Goal: Information Seeking & Learning: Learn about a topic

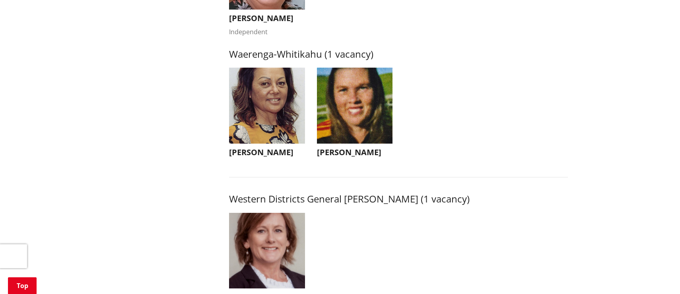
scroll to position [1603, 0]
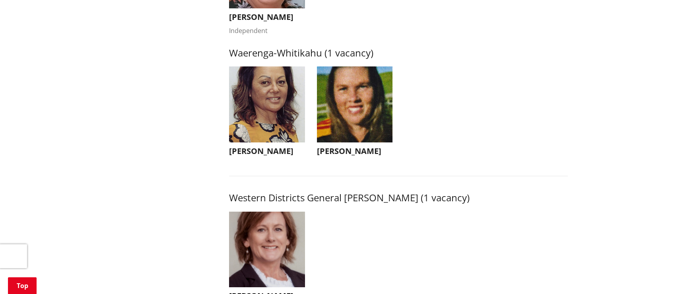
click at [353, 156] on h3 "[PERSON_NAME]" at bounding box center [355, 151] width 76 height 10
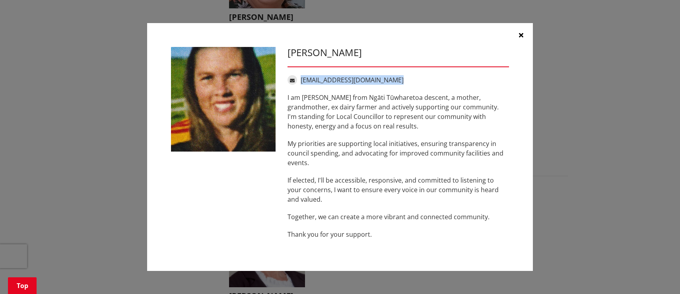
drag, startPoint x: 397, startPoint y: 79, endPoint x: 301, endPoint y: 80, distance: 95.9
click at [300, 80] on div "[EMAIL_ADDRESS][DOMAIN_NAME]" at bounding box center [399, 80] width 222 height 10
copy div "[EMAIL_ADDRESS][DOMAIN_NAME]"
click at [521, 37] on icon "button" at bounding box center [521, 35] width 4 height 6
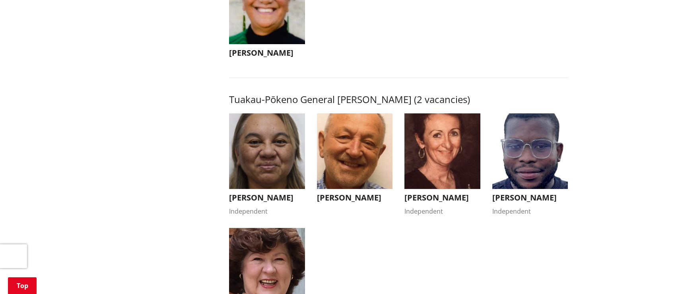
scroll to position [1238, 0]
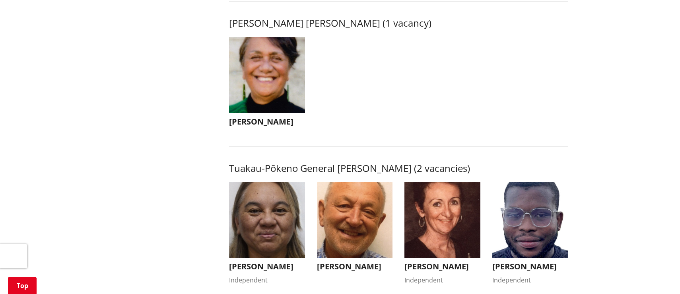
click at [265, 86] on img "button" at bounding box center [267, 75] width 76 height 76
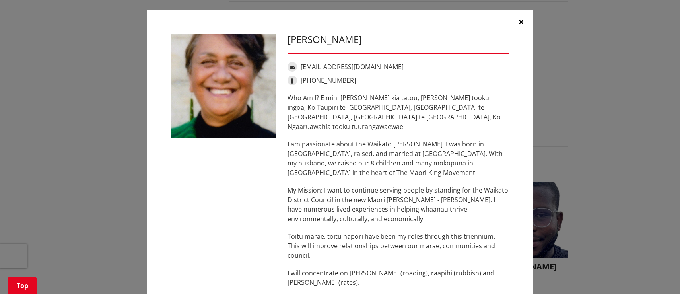
scroll to position [3, 0]
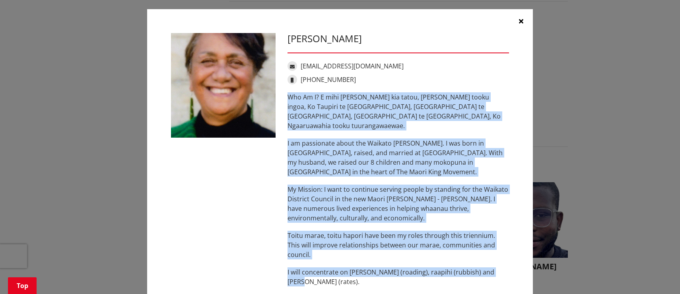
drag, startPoint x: 492, startPoint y: 257, endPoint x: 283, endPoint y: 101, distance: 260.1
click at [283, 101] on div "[PERSON_NAME] [EMAIL_ADDRESS][DOMAIN_NAME] [PHONE_NUMBER] Who Am I? E mihi [PER…" at bounding box center [398, 172] width 233 height 279
copy div "Who Am I? E mihi [PERSON_NAME] kia tatou, [PERSON_NAME] tooku ingoa, Ko Taupiri…"
click at [522, 23] on icon "button" at bounding box center [521, 21] width 4 height 6
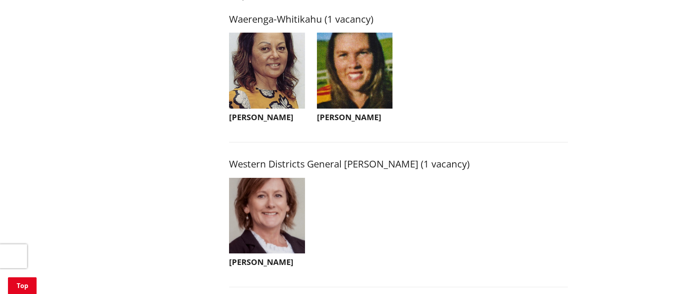
scroll to position [1639, 0]
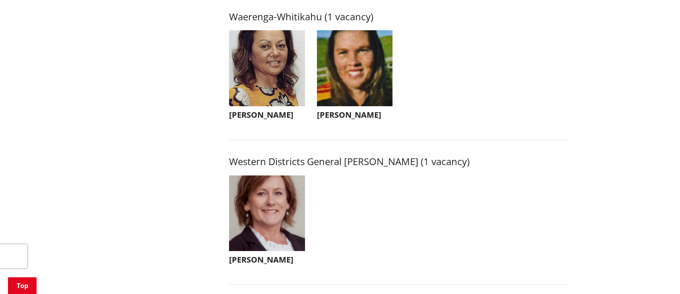
click at [267, 265] on h3 "[PERSON_NAME]" at bounding box center [267, 260] width 76 height 10
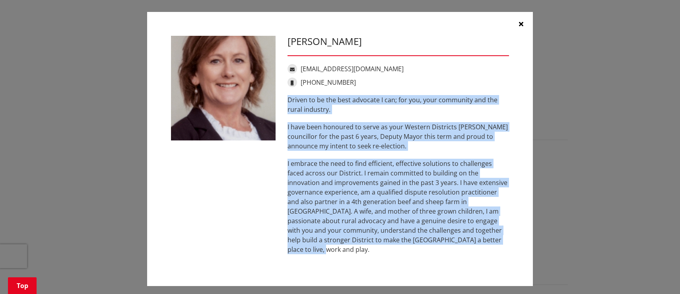
drag, startPoint x: 454, startPoint y: 245, endPoint x: 283, endPoint y: 105, distance: 221.6
click at [283, 105] on div "[PERSON_NAME] [EMAIL_ADDRESS][DOMAIN_NAME] [PHONE_NUMBER] Driven to be the best…" at bounding box center [398, 149] width 233 height 226
copy div "Driven to be the best advocate I can; for you, your community and the rural ind…"
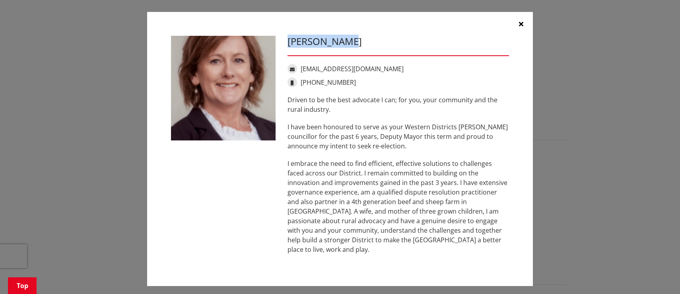
drag, startPoint x: 346, startPoint y: 47, endPoint x: 288, endPoint y: 46, distance: 58.1
click at [288, 46] on div "[PERSON_NAME] [EMAIL_ADDRESS][DOMAIN_NAME] [PHONE_NUMBER] Driven to be the best…" at bounding box center [398, 149] width 233 height 226
copy h3 "[PERSON_NAME]"
click at [522, 27] on icon "button" at bounding box center [521, 24] width 4 height 6
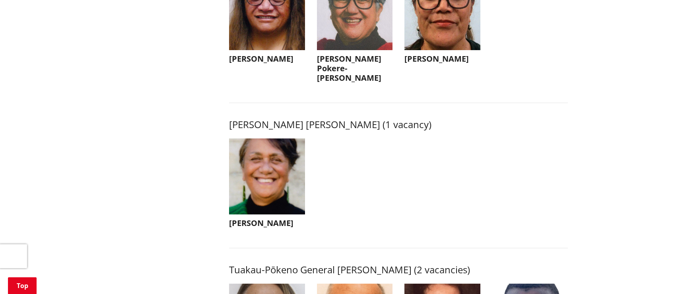
scroll to position [1094, 0]
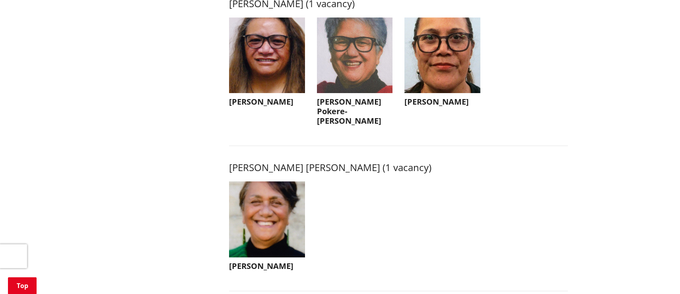
click at [346, 112] on h3 "[PERSON_NAME] Pokere-[PERSON_NAME]" at bounding box center [355, 111] width 76 height 29
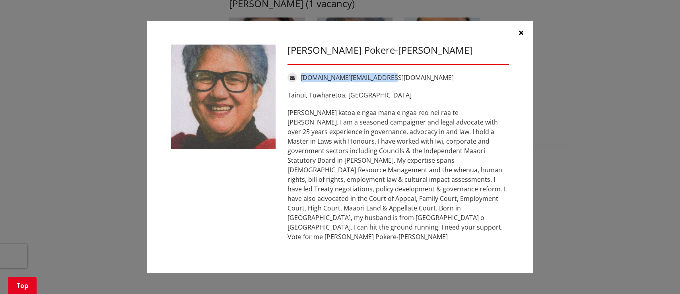
drag, startPoint x: 383, startPoint y: 87, endPoint x: 302, endPoint y: 89, distance: 82.0
click at [302, 82] on div "[DOMAIN_NAME][EMAIL_ADDRESS][DOMAIN_NAME]" at bounding box center [399, 78] width 222 height 10
copy link "[DOMAIN_NAME][EMAIL_ADDRESS][DOMAIN_NAME]"
click at [523, 36] on icon "button" at bounding box center [521, 32] width 4 height 6
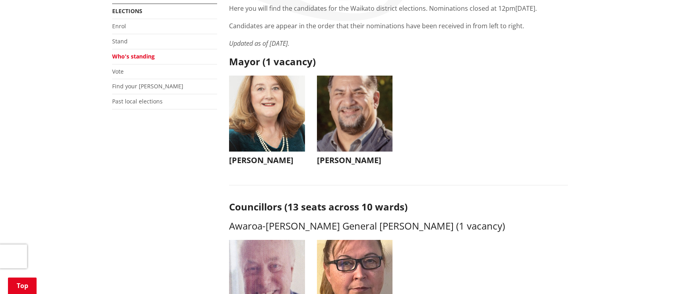
scroll to position [0, 0]
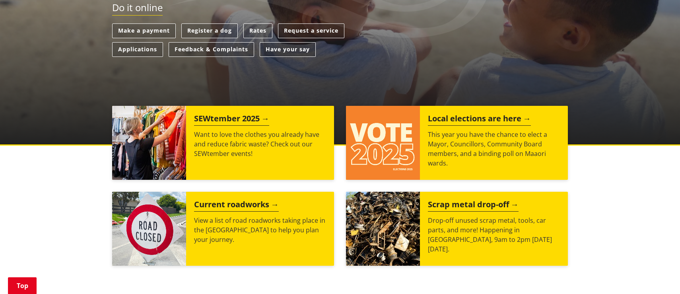
scroll to position [227, 0]
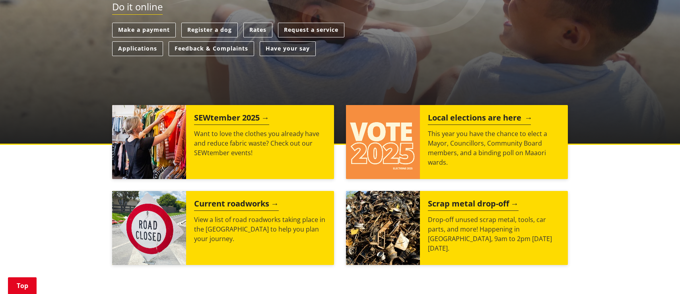
click at [454, 118] on h2 "Local elections are here" at bounding box center [479, 119] width 103 height 12
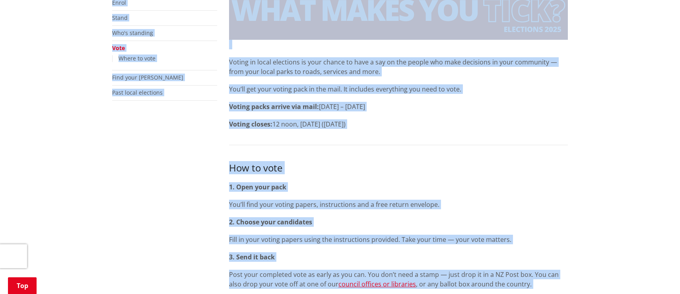
scroll to position [149, 0]
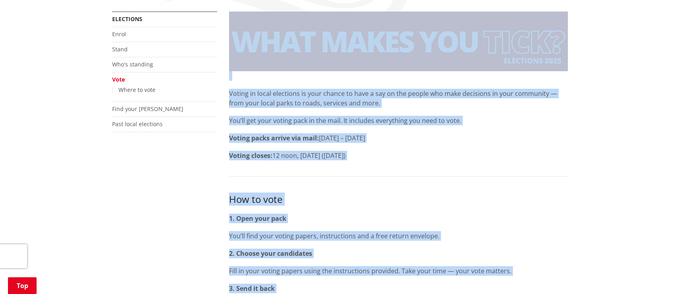
drag, startPoint x: 279, startPoint y: 174, endPoint x: 231, endPoint y: 29, distance: 152.5
copy div "Voting in local elections is your chance to have a say on the people who make d…"
click at [523, 135] on p "Voting packs arrive via mail: 9 – 22 September" at bounding box center [398, 138] width 339 height 10
